Goal: Information Seeking & Learning: Learn about a topic

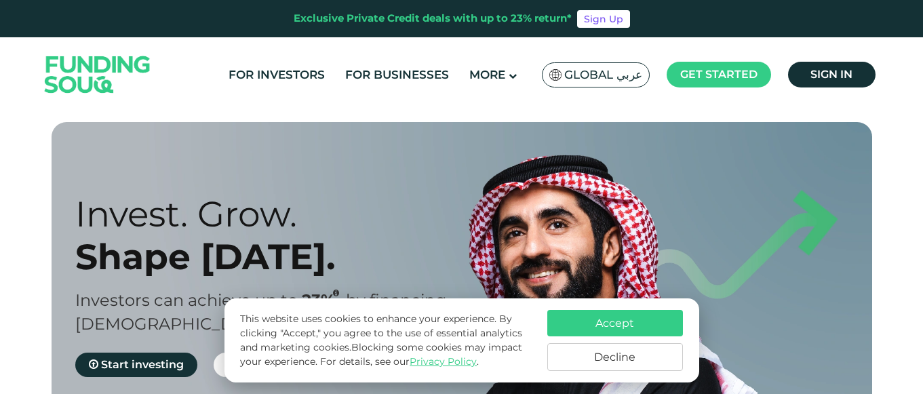
scroll to position [1, 0]
click at [277, 77] on link "For Investors" at bounding box center [276, 75] width 103 height 22
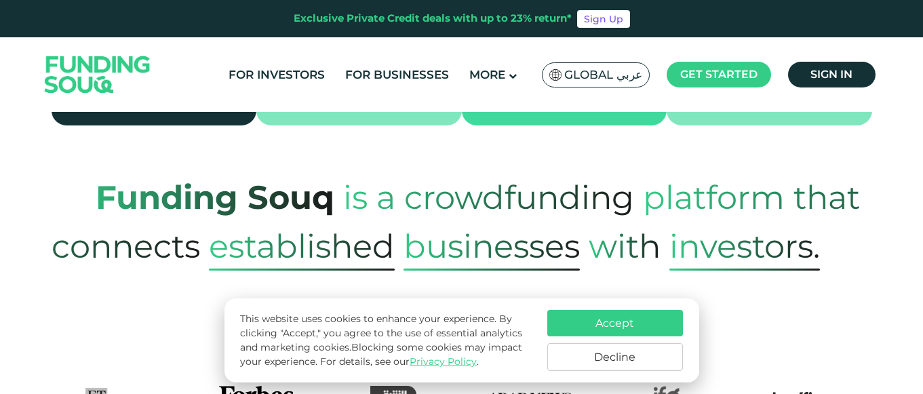
scroll to position [528, 0]
click at [626, 317] on button "Accept" at bounding box center [615, 323] width 136 height 26
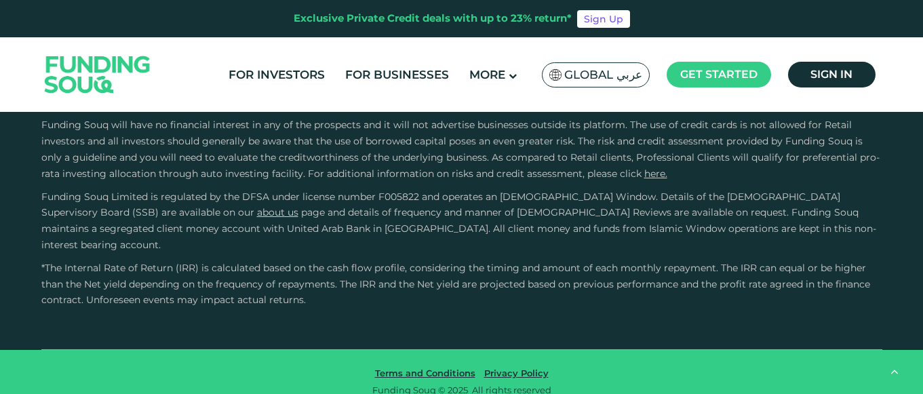
scroll to position [2662, 0]
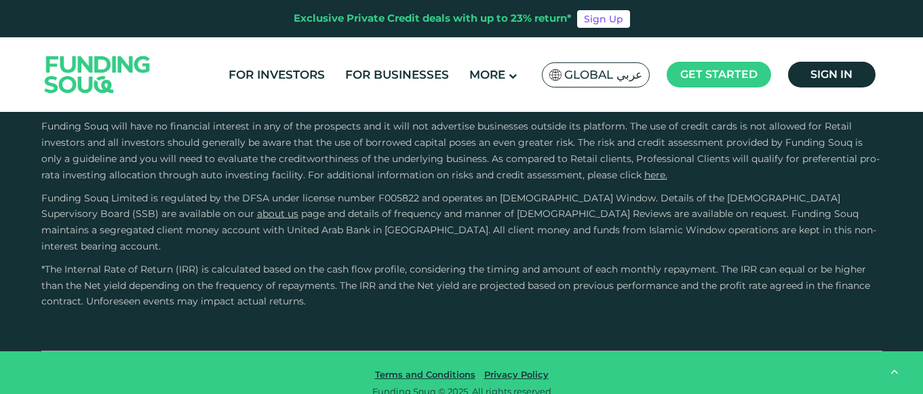
type tc-range-slider "1"
drag, startPoint x: 498, startPoint y: 231, endPoint x: 353, endPoint y: 223, distance: 145.3
drag, startPoint x: 112, startPoint y: 221, endPoint x: 157, endPoint y: 221, distance: 45.4
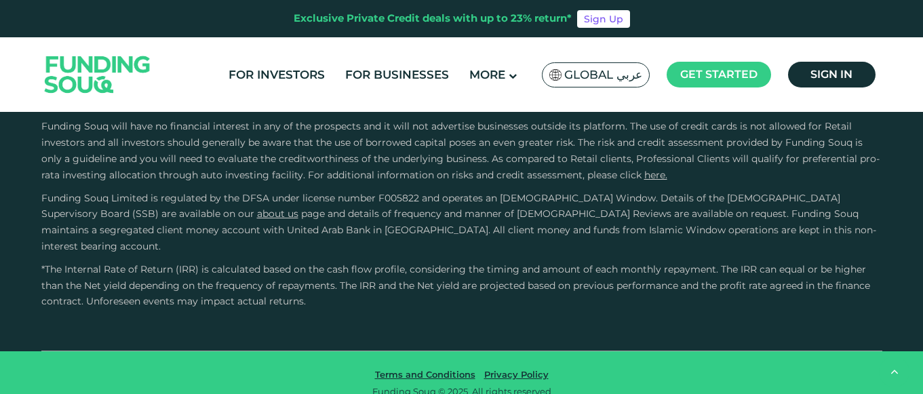
drag, startPoint x: 161, startPoint y: 224, endPoint x: 191, endPoint y: 227, distance: 29.9
type tc-range-slider "500000"
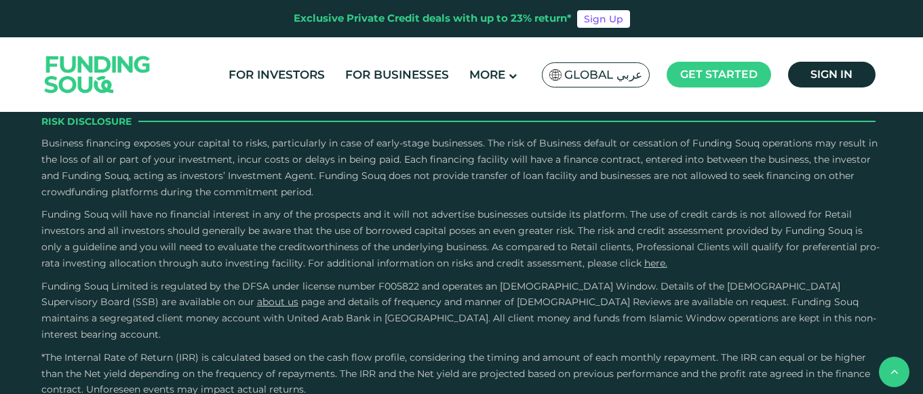
scroll to position [2573, 0]
radio input "true"
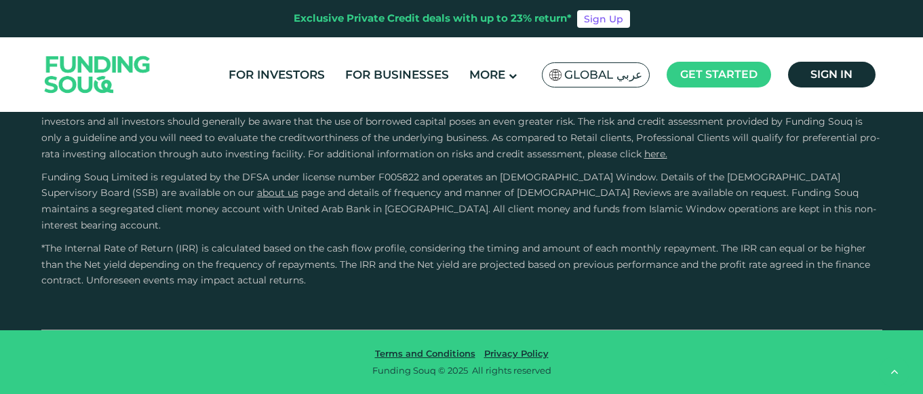
scroll to position [3016, 0]
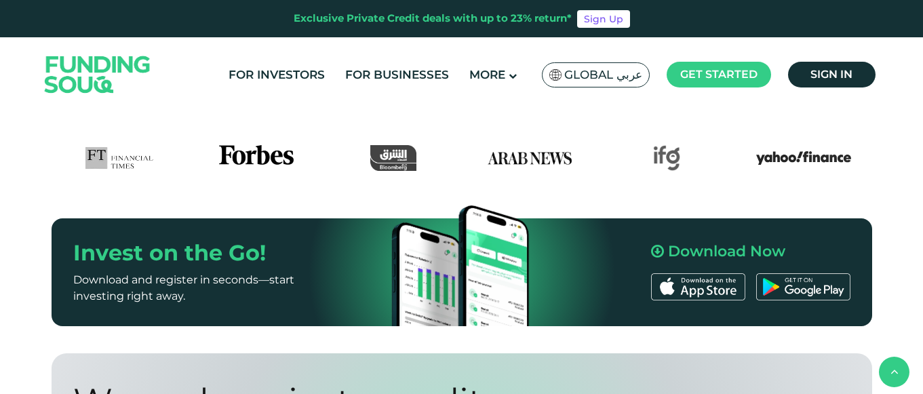
scroll to position [773, 0]
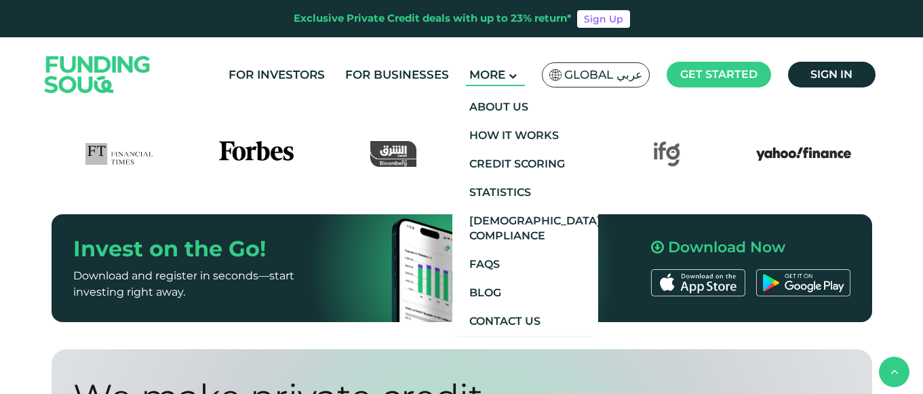
click at [505, 71] on span "More" at bounding box center [487, 75] width 36 height 14
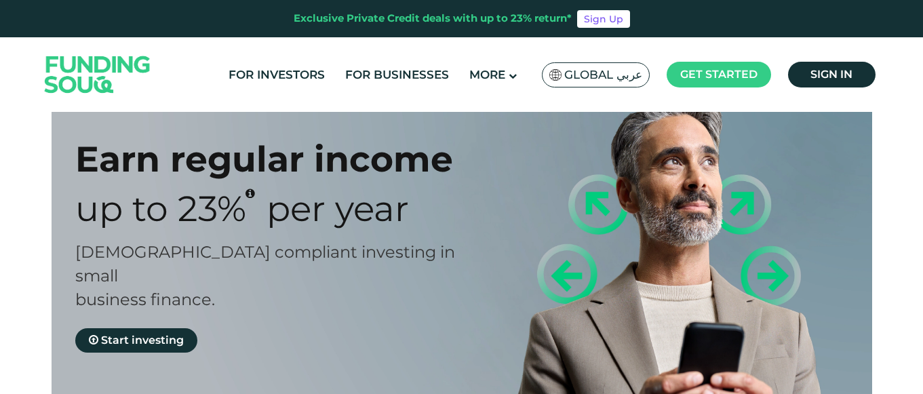
scroll to position [53, 0]
